Goal: Find specific page/section: Find specific page/section

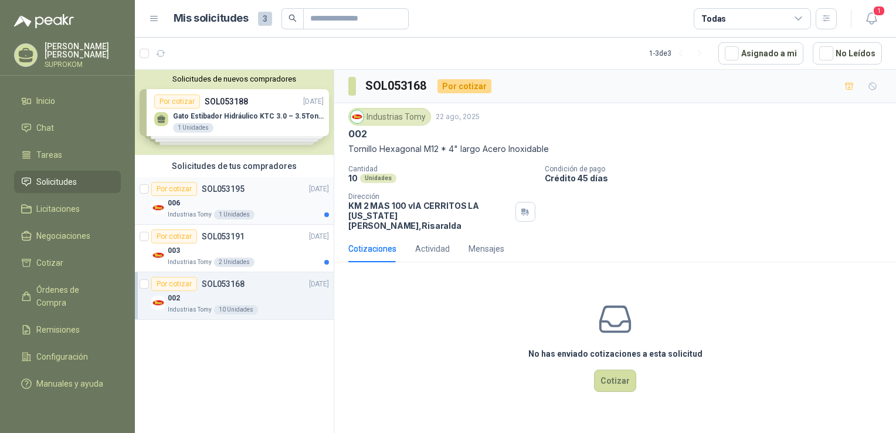
click at [219, 198] on div "006" at bounding box center [248, 203] width 161 height 14
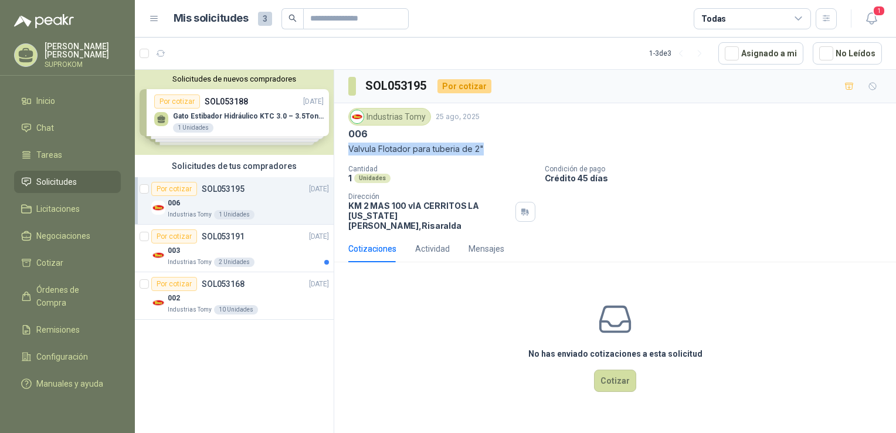
drag, startPoint x: 345, startPoint y: 146, endPoint x: 490, endPoint y: 154, distance: 145.6
click at [490, 154] on div "Industrias Tomy [DATE] 006 Valvula Flotador para tuberia de 2" Cantidad 1 Unida…" at bounding box center [615, 169] width 562 height 132
copy p "Valvula Flotador para tuberia de 2""
click at [455, 163] on div "Industrias Tomy [DATE] 006 Valvula Flotador para tuberia de 2" Cantidad 1 Unida…" at bounding box center [614, 169] width 533 height 123
drag, startPoint x: 346, startPoint y: 149, endPoint x: 488, endPoint y: 154, distance: 142.0
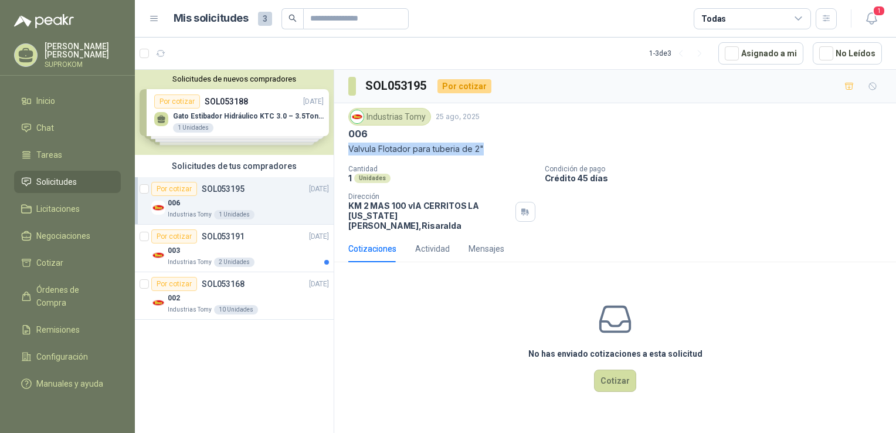
click at [488, 154] on div "Industrias Tomy [DATE] 006 Valvula Flotador para tuberia de 2" Cantidad 1 Unida…" at bounding box center [615, 169] width 562 height 132
copy p "Valvula Flotador para tuberia de 2""
